Goal: Task Accomplishment & Management: Complete application form

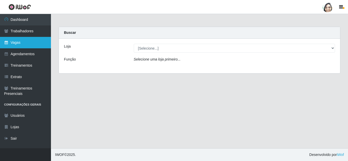
click at [32, 39] on link "Vagas" at bounding box center [25, 42] width 51 height 11
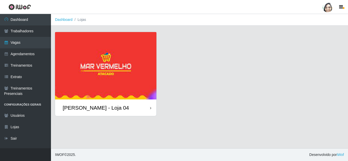
click at [94, 106] on div "[PERSON_NAME] - Loja 04" at bounding box center [96, 108] width 66 height 6
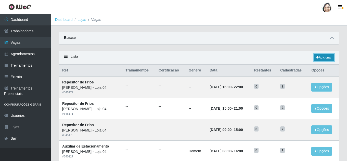
click at [327, 58] on link "Adicionar" at bounding box center [324, 57] width 20 height 7
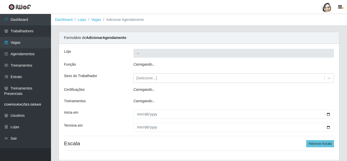
type input "[PERSON_NAME] - Loja 04"
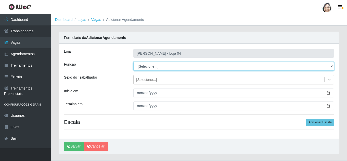
click at [153, 68] on select "[Selecione...] ASG ASG + ASG ++ Auxiliar de Depósito Auxiliar de Depósito + Aux…" at bounding box center [233, 66] width 201 height 9
select select "22"
click at [133, 62] on select "[Selecione...] ASG ASG + ASG ++ Auxiliar de Depósito Auxiliar de Depósito + Aux…" at bounding box center [233, 66] width 201 height 9
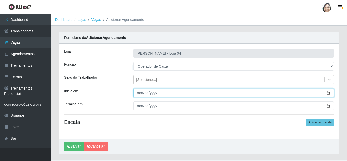
click at [139, 94] on input "Inicia em" at bounding box center [233, 93] width 201 height 9
type input "[DATE]"
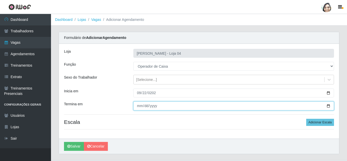
click at [140, 108] on input "Termina em" at bounding box center [233, 106] width 201 height 9
type input "[DATE]"
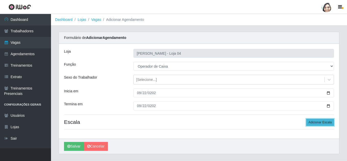
click at [319, 123] on button "Adicionar Escala" at bounding box center [320, 122] width 28 height 7
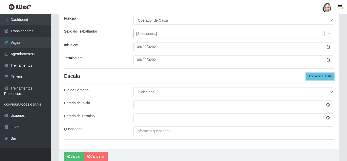
scroll to position [51, 0]
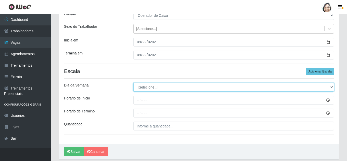
click at [159, 86] on select "[Selecione...] Segunda Terça Quarta Quinta Sexta Sábado Domingo" at bounding box center [233, 87] width 201 height 9
select select "1"
click at [133, 83] on select "[Selecione...] Segunda Terça Quarta Quinta Sexta Sábado Domingo" at bounding box center [233, 87] width 201 height 9
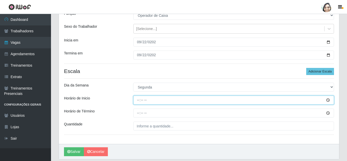
click at [137, 102] on input "Horário de Inicio" at bounding box center [233, 100] width 201 height 9
type input "08:20"
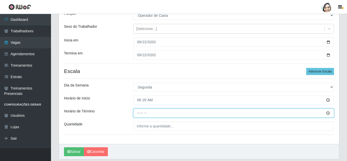
click at [139, 112] on input "Horário de Término" at bounding box center [233, 113] width 201 height 9
type input "14:20"
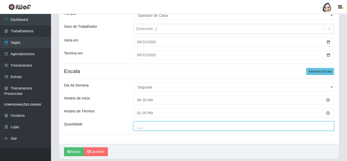
click at [146, 126] on input "___" at bounding box center [233, 126] width 201 height 9
type input "04_"
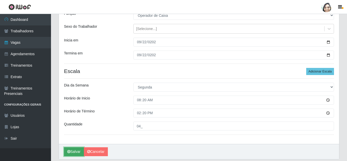
click at [69, 152] on icon "submit" at bounding box center [68, 152] width 3 height 4
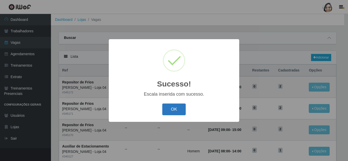
click at [173, 111] on button "OK" at bounding box center [174, 110] width 24 height 12
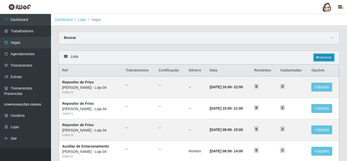
click at [319, 59] on link "Adicionar" at bounding box center [324, 57] width 20 height 7
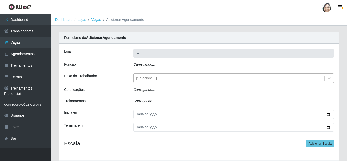
type input "[PERSON_NAME] - Loja 04"
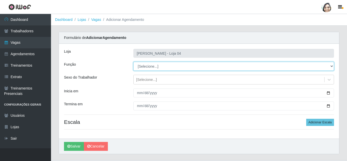
click at [151, 67] on select "[Selecione...] ASG ASG + ASG ++ Auxiliar de Depósito Auxiliar de Depósito + Aux…" at bounding box center [233, 66] width 201 height 9
select select "22"
click at [133, 62] on select "[Selecione...] ASG ASG + ASG ++ Auxiliar de Depósito Auxiliar de Depósito + Aux…" at bounding box center [233, 66] width 201 height 9
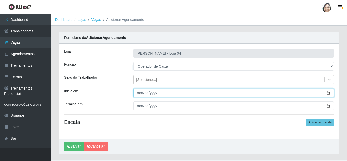
click at [139, 92] on input "Inicia em" at bounding box center [233, 93] width 201 height 9
type input "[DATE]"
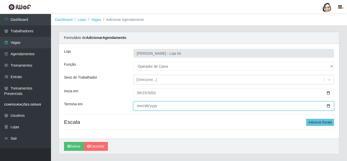
click at [138, 105] on input "Termina em" at bounding box center [233, 106] width 201 height 9
type input "[DATE]"
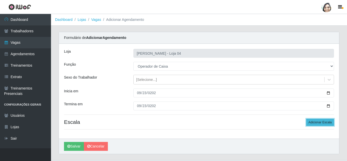
click at [322, 121] on button "Adicionar Escala" at bounding box center [320, 122] width 28 height 7
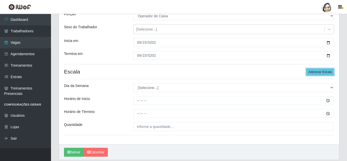
scroll to position [51, 0]
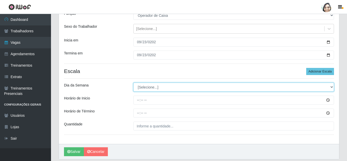
click at [150, 87] on select "[Selecione...] Segunda Terça Quarta Quinta Sexta Sábado Domingo" at bounding box center [233, 87] width 201 height 9
select select "2"
click at [133, 83] on select "[Selecione...] Segunda Terça Quarta Quinta Sexta Sábado Domingo" at bounding box center [233, 87] width 201 height 9
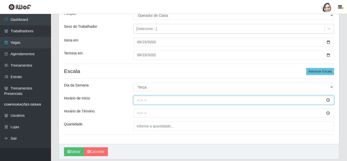
click at [139, 101] on input "Horário de Inicio" at bounding box center [233, 100] width 201 height 9
type input "08:20"
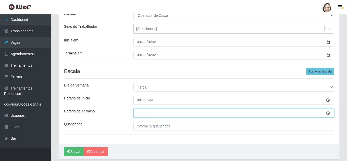
click at [138, 111] on input "Horário de Término" at bounding box center [233, 113] width 201 height 9
type input "14:20"
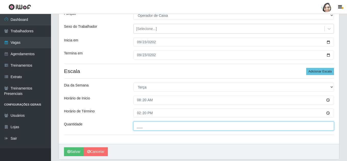
click at [151, 128] on input "___" at bounding box center [233, 126] width 201 height 9
type input "03_"
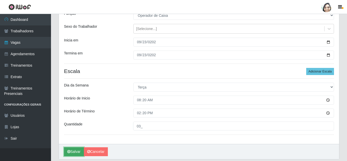
click at [75, 150] on button "Salvar" at bounding box center [74, 152] width 20 height 9
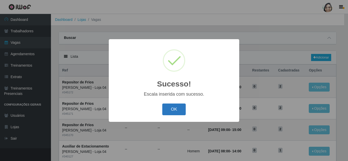
click at [176, 105] on button "OK" at bounding box center [174, 110] width 24 height 12
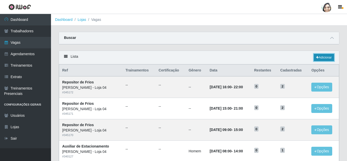
click at [326, 55] on link "Adicionar" at bounding box center [324, 57] width 20 height 7
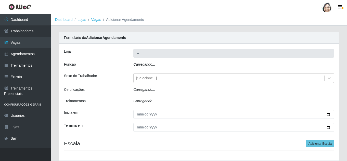
type input "[PERSON_NAME] - Loja 04"
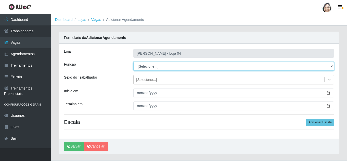
click at [150, 65] on select "[Selecione...] ASG ASG + ASG ++ Auxiliar de Depósito Auxiliar de Depósito + Aux…" at bounding box center [233, 66] width 201 height 9
select select "22"
click at [133, 62] on select "[Selecione...] ASG ASG + ASG ++ Auxiliar de Depósito Auxiliar de Depósito + Aux…" at bounding box center [233, 66] width 201 height 9
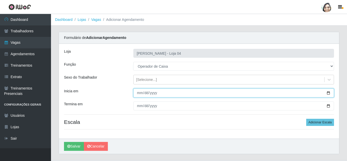
click at [141, 97] on input "Inicia em" at bounding box center [233, 93] width 201 height 9
type input "[DATE]"
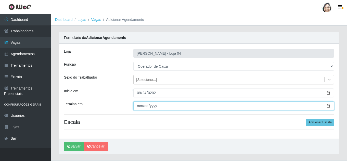
click at [140, 106] on input "Termina em" at bounding box center [233, 106] width 201 height 9
type input "[DATE]"
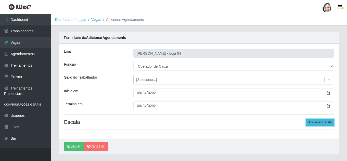
click at [326, 122] on button "Adicionar Escala" at bounding box center [320, 122] width 28 height 7
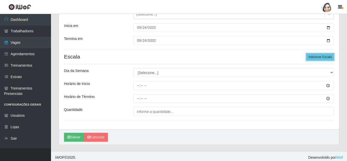
scroll to position [68, 0]
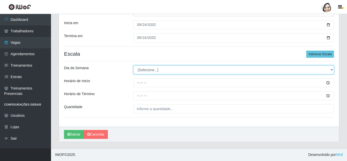
click at [153, 70] on select "[Selecione...] Segunda Terça Quarta Quinta Sexta Sábado Domingo" at bounding box center [233, 70] width 201 height 9
select select "3"
click at [133, 66] on select "[Selecione...] Segunda Terça Quarta Quinta Sexta Sábado Domingo" at bounding box center [233, 70] width 201 height 9
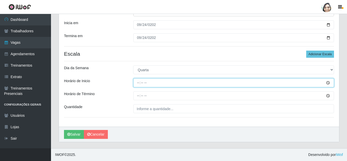
click at [135, 83] on input "Horário de Inicio" at bounding box center [233, 83] width 201 height 9
click at [137, 82] on input "00:20" at bounding box center [233, 83] width 201 height 9
type input "08:20"
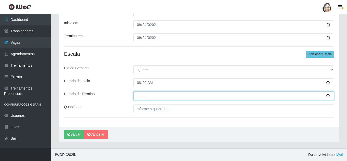
click at [138, 93] on input "Horário de Término" at bounding box center [233, 96] width 201 height 9
type input "14:20"
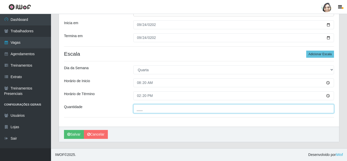
click at [145, 111] on input "___" at bounding box center [233, 109] width 201 height 9
type input "02_"
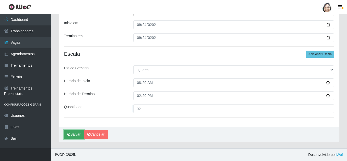
click at [73, 134] on button "Salvar" at bounding box center [74, 134] width 20 height 9
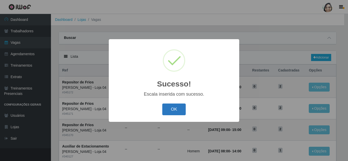
click at [172, 113] on button "OK" at bounding box center [174, 110] width 24 height 12
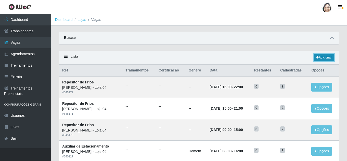
click at [323, 55] on link "Adicionar" at bounding box center [324, 57] width 20 height 7
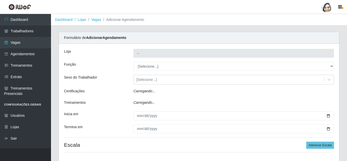
type input "[PERSON_NAME] - Loja 04"
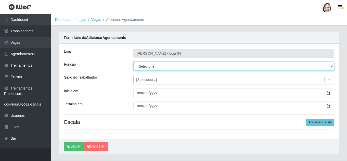
click at [142, 66] on select "[Selecione...] ASG ASG + ASG ++ Auxiliar de Depósito Auxiliar de Depósito + Aux…" at bounding box center [233, 66] width 201 height 9
select select "22"
click at [133, 62] on select "[Selecione...] ASG ASG + ASG ++ Auxiliar de Depósito Auxiliar de Depósito + Aux…" at bounding box center [233, 66] width 201 height 9
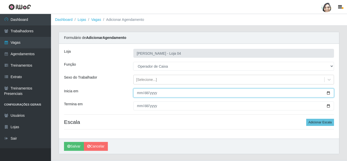
click at [139, 94] on input "Inicia em" at bounding box center [233, 93] width 201 height 9
type input "[DATE]"
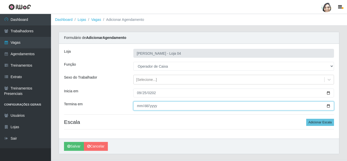
click at [138, 106] on input "Termina em" at bounding box center [233, 106] width 201 height 9
type input "[DATE]"
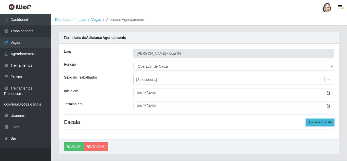
click at [315, 123] on button "Adicionar Escala" at bounding box center [320, 122] width 28 height 7
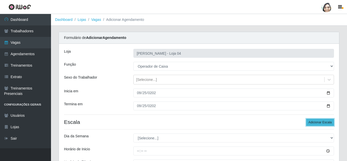
click at [315, 123] on button "Adicionar Escala" at bounding box center [320, 122] width 28 height 7
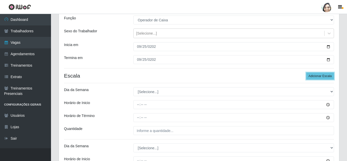
scroll to position [51, 0]
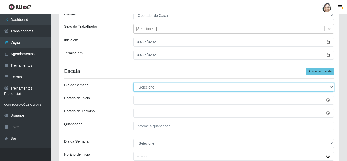
click at [155, 89] on select "[Selecione...] Segunda Terça Quarta Quinta Sexta Sábado Domingo" at bounding box center [233, 87] width 201 height 9
select select "4"
click at [133, 83] on select "[Selecione...] Segunda Terça Quarta Quinta Sexta Sábado Domingo" at bounding box center [233, 87] width 201 height 9
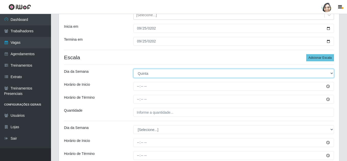
scroll to position [76, 0]
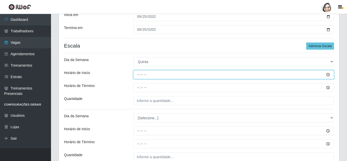
click at [137, 74] on input "Horário de Inicio" at bounding box center [233, 74] width 201 height 9
type input "08:20"
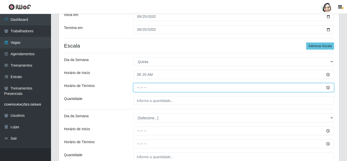
click at [139, 88] on input "Horário de Término" at bounding box center [233, 87] width 201 height 9
type input "14:20"
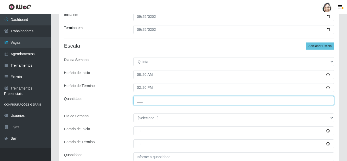
click at [164, 100] on input "___" at bounding box center [233, 100] width 201 height 9
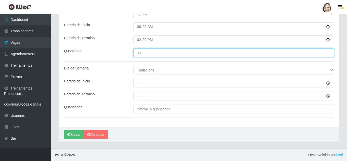
scroll to position [125, 0]
type input "03_"
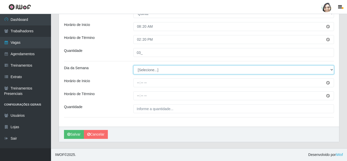
click at [149, 70] on select "[Selecione...] Segunda Terça Quarta Quinta Sexta Sábado Domingo" at bounding box center [233, 70] width 201 height 9
click at [143, 70] on select "[Selecione...] Segunda Terça Quarta Quinta Sexta Sábado Domingo" at bounding box center [233, 70] width 201 height 9
select select "4"
click at [133, 66] on select "[Selecione...] Segunda Terça Quarta Quinta Sexta Sábado Domingo" at bounding box center [233, 70] width 201 height 9
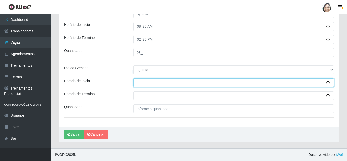
click at [139, 79] on input "Horário de Inicio" at bounding box center [233, 83] width 201 height 9
type input "16:20"
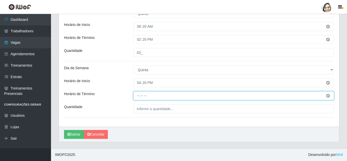
click at [137, 98] on input "Horário de Término" at bounding box center [233, 96] width 201 height 9
type input "22:20"
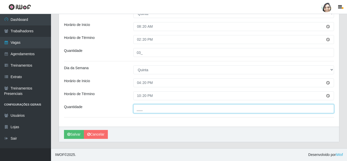
click at [145, 109] on input "___" at bounding box center [233, 109] width 201 height 9
type input "01_"
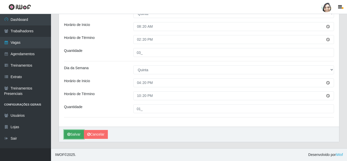
click at [69, 133] on icon "submit" at bounding box center [68, 135] width 3 height 4
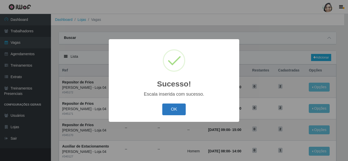
click at [177, 109] on button "OK" at bounding box center [174, 110] width 24 height 12
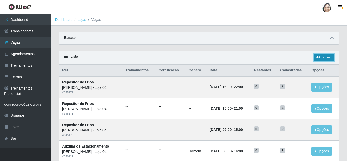
click at [326, 57] on link "Adicionar" at bounding box center [324, 57] width 20 height 7
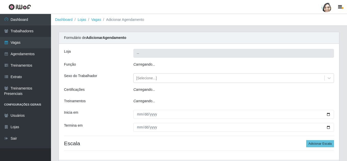
type input "[PERSON_NAME] - Loja 04"
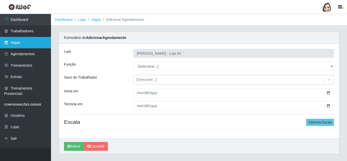
click at [20, 45] on link "Vagas" at bounding box center [25, 42] width 51 height 11
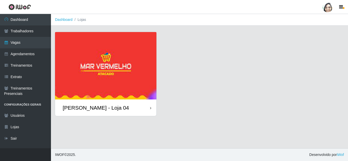
click at [108, 106] on div "[PERSON_NAME] - Loja 04" at bounding box center [96, 108] width 66 height 6
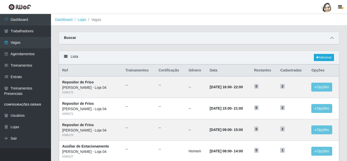
click at [332, 36] on span at bounding box center [332, 38] width 6 height 6
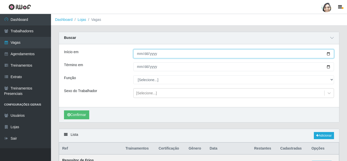
click at [136, 53] on input "Início em" at bounding box center [233, 53] width 201 height 9
type input "[DATE]"
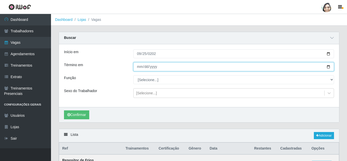
click at [137, 67] on input "Término em" at bounding box center [233, 66] width 201 height 9
type input "[DATE]"
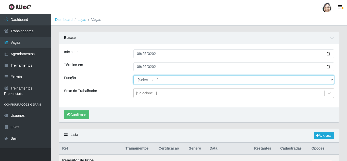
click at [158, 81] on select "[Selecione...] ASG ASG + ASG ++ Auxiliar de Depósito Auxiliar de Depósito + Aux…" at bounding box center [233, 79] width 201 height 9
select select "22"
click at [133, 76] on select "[Selecione...] ASG ASG + ASG ++ Auxiliar de Depósito Auxiliar de Depósito + Aux…" at bounding box center [233, 79] width 201 height 9
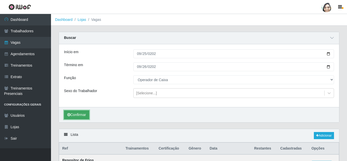
click at [76, 113] on button "Confirmar" at bounding box center [76, 115] width 25 height 9
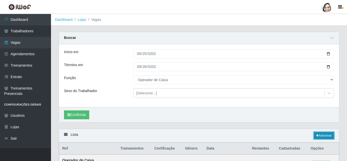
click at [323, 137] on link "Adicionar" at bounding box center [324, 135] width 20 height 7
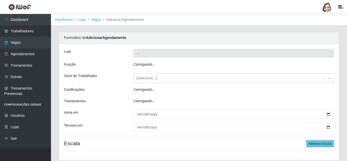
type input "[PERSON_NAME] - Loja 04"
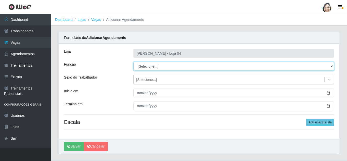
click at [142, 66] on select "[Selecione...] ASG ASG + ASG ++ Auxiliar de Depósito Auxiliar de Depósito + Aux…" at bounding box center [233, 66] width 201 height 9
select select "22"
click at [133, 62] on select "[Selecione...] ASG ASG + ASG ++ Auxiliar de Depósito Auxiliar de Depósito + Aux…" at bounding box center [233, 66] width 201 height 9
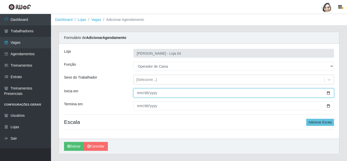
click at [140, 93] on input "Inicia em" at bounding box center [233, 93] width 201 height 9
type input "[DATE]"
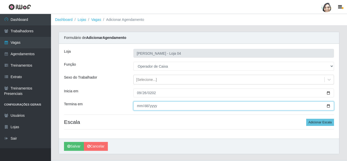
click at [141, 108] on input "Termina em" at bounding box center [233, 106] width 201 height 9
type input "[DATE]"
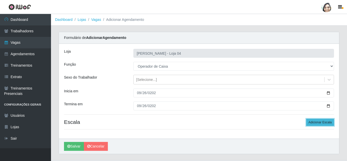
click at [322, 123] on button "Adicionar Escala" at bounding box center [320, 122] width 28 height 7
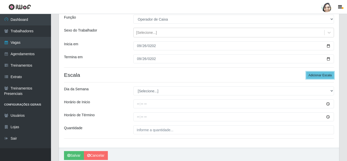
scroll to position [51, 0]
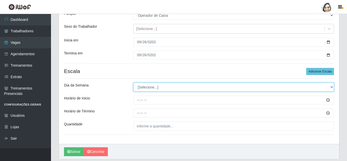
drag, startPoint x: 146, startPoint y: 88, endPoint x: 151, endPoint y: 88, distance: 4.8
click at [146, 88] on select "[Selecione...] Segunda Terça Quarta Quinta Sexta Sábado Domingo" at bounding box center [233, 87] width 201 height 9
select select "5"
click at [133, 83] on select "[Selecione...] Segunda Terça Quarta Quinta Sexta Sábado Domingo" at bounding box center [233, 87] width 201 height 9
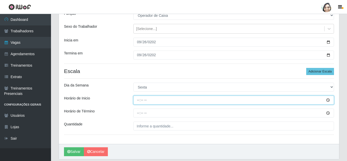
click at [138, 101] on input "Horário de Inicio" at bounding box center [233, 100] width 201 height 9
type input "08:20"
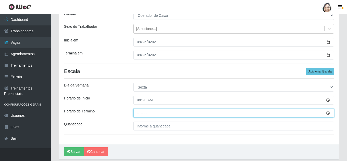
click at [137, 111] on input "Horário de Término" at bounding box center [233, 113] width 201 height 9
type input "14:20"
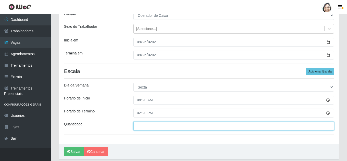
click at [161, 127] on input "___" at bounding box center [233, 126] width 201 height 9
type input "03_"
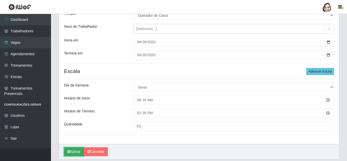
click at [74, 155] on button "Salvar" at bounding box center [74, 152] width 20 height 9
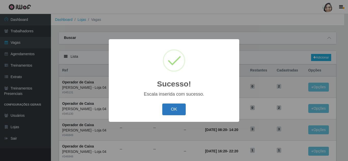
click at [176, 112] on button "OK" at bounding box center [174, 110] width 24 height 12
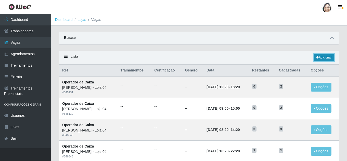
click at [325, 57] on link "Adicionar" at bounding box center [324, 57] width 20 height 7
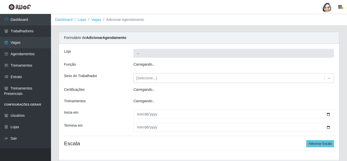
type input "[PERSON_NAME] - Loja 04"
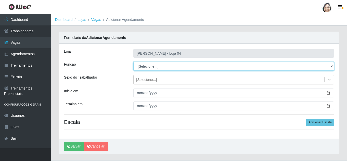
click at [152, 65] on select "[Selecione...] ASG ASG + ASG ++ Auxiliar de Depósito Auxiliar de Depósito + Aux…" at bounding box center [233, 66] width 201 height 9
select select "22"
click at [133, 62] on select "[Selecione...] ASG ASG + ASG ++ Auxiliar de Depósito Auxiliar de Depósito + Aux…" at bounding box center [233, 66] width 201 height 9
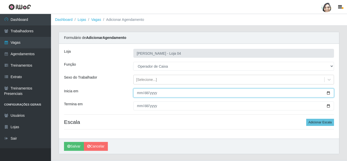
click at [138, 96] on input "Inicia em" at bounding box center [233, 93] width 201 height 9
type input "[DATE]"
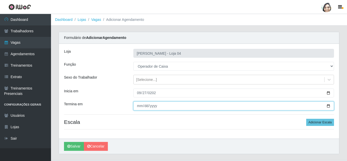
click at [137, 105] on input "Termina em" at bounding box center [233, 106] width 201 height 9
type input "[DATE]"
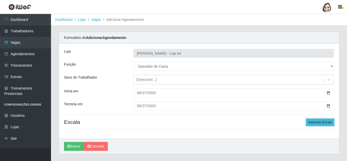
click at [319, 124] on button "Adicionar Escala" at bounding box center [320, 122] width 28 height 7
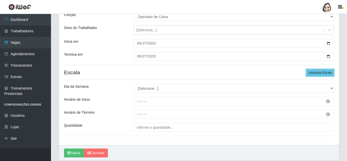
scroll to position [51, 0]
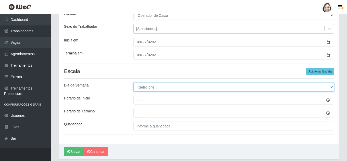
click at [159, 88] on select "[Selecione...] Segunda Terça Quarta Quinta Sexta Sábado Domingo" at bounding box center [233, 87] width 201 height 9
select select "6"
click at [133, 83] on select "[Selecione...] Segunda Terça Quarta Quinta Sexta Sábado Domingo" at bounding box center [233, 87] width 201 height 9
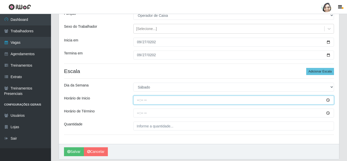
click at [137, 100] on input "Horário de Inicio" at bounding box center [233, 100] width 201 height 9
type input "08:20"
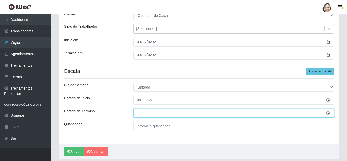
click at [139, 112] on input "Horário de Término" at bounding box center [233, 113] width 201 height 9
type input "14:20"
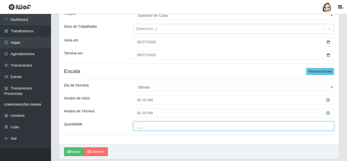
click at [153, 126] on input "___" at bounding box center [233, 126] width 201 height 9
type input "02_"
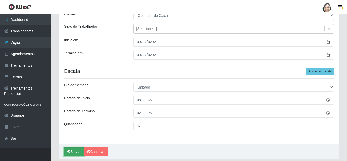
click at [73, 153] on button "Salvar" at bounding box center [74, 152] width 20 height 9
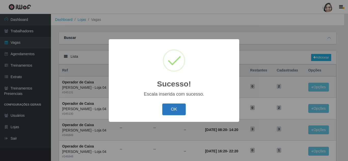
click at [171, 112] on button "OK" at bounding box center [174, 110] width 24 height 12
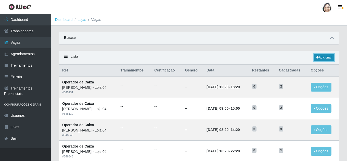
click at [324, 58] on link "Adicionar" at bounding box center [324, 57] width 20 height 7
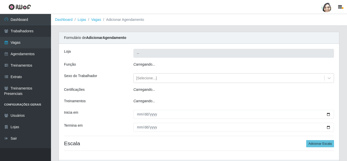
type input "[PERSON_NAME] - Loja 04"
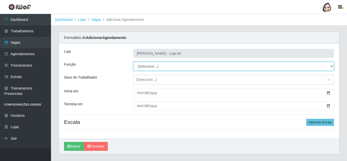
click at [147, 67] on select "[Selecione...] ASG ASG + ASG ++ Auxiliar de Depósito Auxiliar de Depósito + Aux…" at bounding box center [233, 66] width 201 height 9
select select "22"
click at [133, 62] on select "[Selecione...] ASG ASG + ASG ++ Auxiliar de Depósito Auxiliar de Depósito + Aux…" at bounding box center [233, 66] width 201 height 9
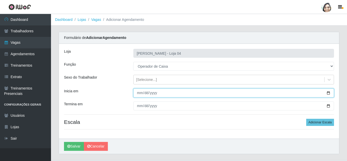
click at [138, 94] on input "Inicia em" at bounding box center [233, 93] width 201 height 9
type input "[DATE]"
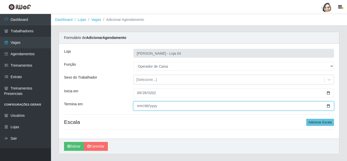
click at [138, 107] on input "Termina em" at bounding box center [233, 106] width 201 height 9
type input "[DATE]"
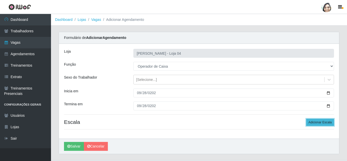
click at [318, 121] on button "Adicionar Escala" at bounding box center [320, 122] width 28 height 7
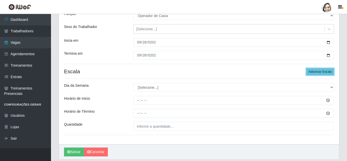
scroll to position [51, 0]
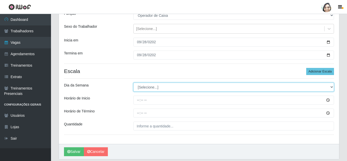
click at [152, 89] on select "[Selecione...] Segunda Terça Quarta Quinta Sexta Sábado Domingo" at bounding box center [233, 87] width 201 height 9
select select "0"
click at [133, 83] on select "[Selecione...] Segunda Terça Quarta Quinta Sexta Sábado Domingo" at bounding box center [233, 87] width 201 height 9
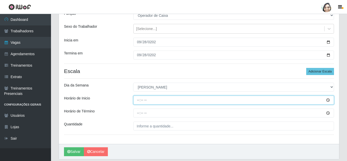
click at [137, 98] on input "Horário de Inicio" at bounding box center [233, 100] width 201 height 9
type input "09:00"
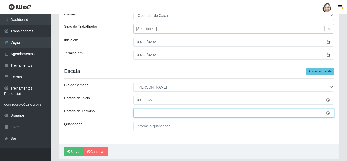
click at [140, 112] on input "Horário de Término" at bounding box center [233, 113] width 201 height 9
type input "15:00"
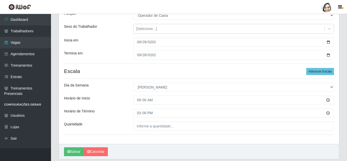
click at [165, 132] on div "Loja Mar Vermelho - Loja 04 Função [Selecione...] ASG ASG + ASG ++ Auxiliar de …" at bounding box center [199, 68] width 280 height 151
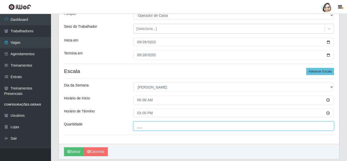
click at [164, 126] on input "___" at bounding box center [233, 126] width 201 height 9
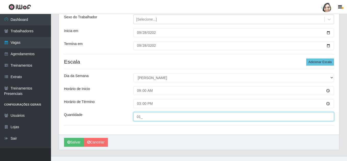
scroll to position [68, 0]
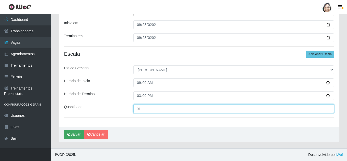
type input "01_"
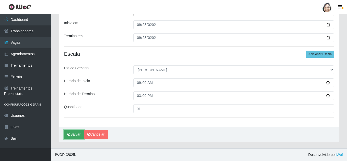
click at [71, 132] on button "Salvar" at bounding box center [74, 134] width 20 height 9
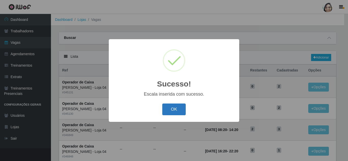
click at [171, 108] on button "OK" at bounding box center [174, 110] width 24 height 12
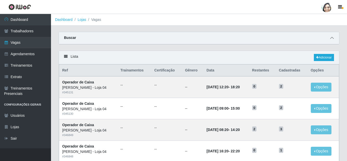
click at [332, 37] on icon at bounding box center [332, 38] width 4 height 4
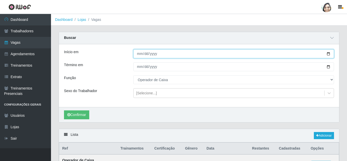
click at [139, 55] on input "[DATE]" at bounding box center [233, 53] width 201 height 9
type input "[DATE]"
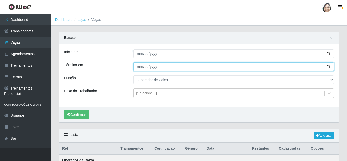
click at [140, 65] on input "[DATE]" at bounding box center [233, 66] width 201 height 9
type input "[DATE]"
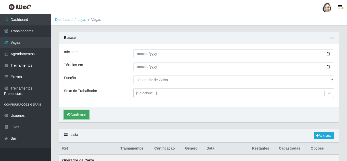
click at [81, 118] on button "Confirmar" at bounding box center [76, 115] width 25 height 9
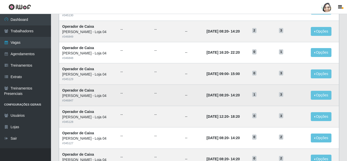
scroll to position [331, 0]
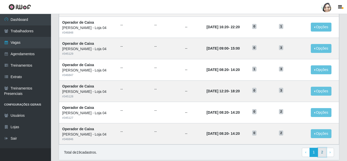
click at [323, 152] on link "2" at bounding box center [322, 152] width 9 height 9
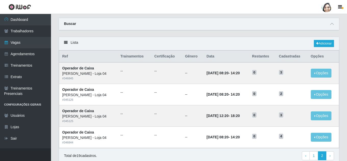
scroll to position [25, 0]
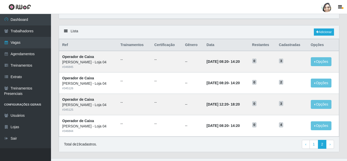
drag, startPoint x: 296, startPoint y: 63, endPoint x: 161, endPoint y: 161, distance: 166.7
